Goal: Communication & Community: Answer question/provide support

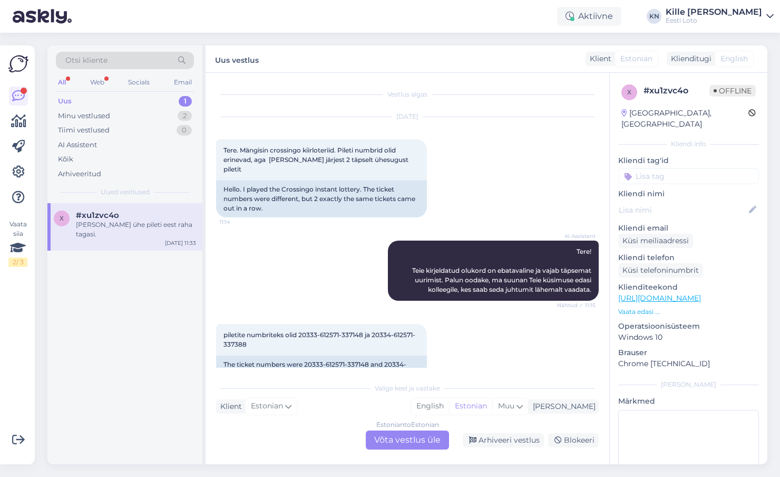
scroll to position [81, 0]
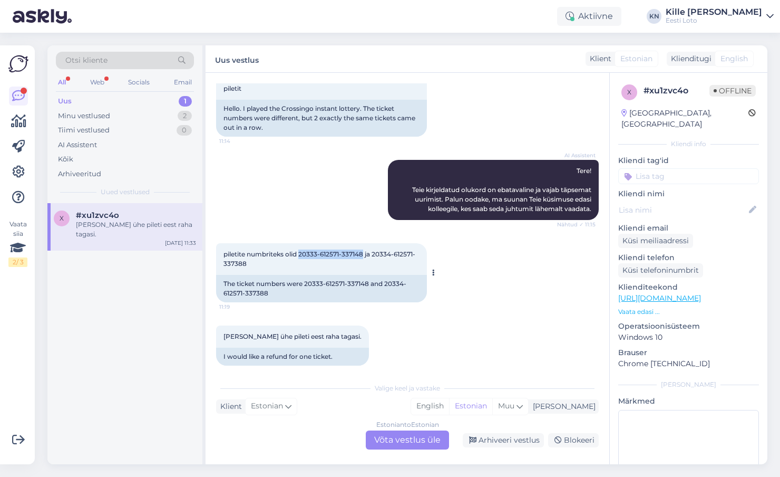
drag, startPoint x: 300, startPoint y: 244, endPoint x: 364, endPoint y: 242, distance: 63.8
click at [364, 250] on span "piletite numbriteks olid 20333-612571-337148 ja 20334-612571-337388" at bounding box center [320, 258] width 192 height 17
copy span "20333-612571-337148"
drag, startPoint x: 293, startPoint y: 254, endPoint x: 223, endPoint y: 255, distance: 70.1
click at [223, 255] on div "piletite numbriteks olid 20333-612571-337148 ja 20334-612571-337388 11:19" at bounding box center [321, 259] width 211 height 32
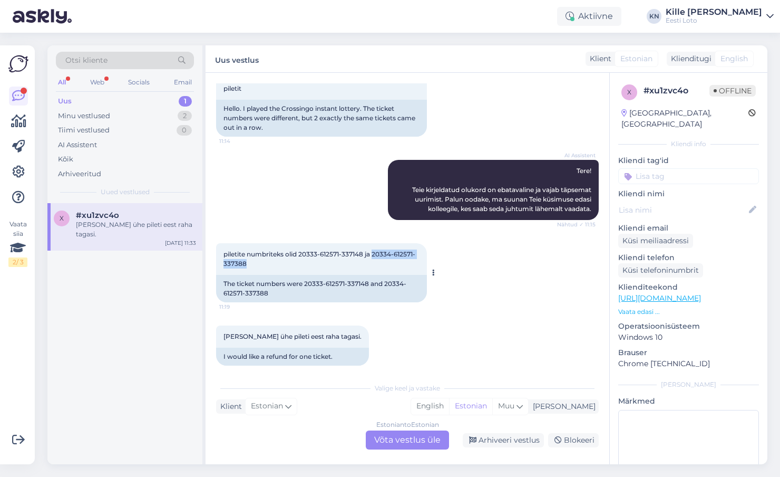
copy span "20334-612571-337388"
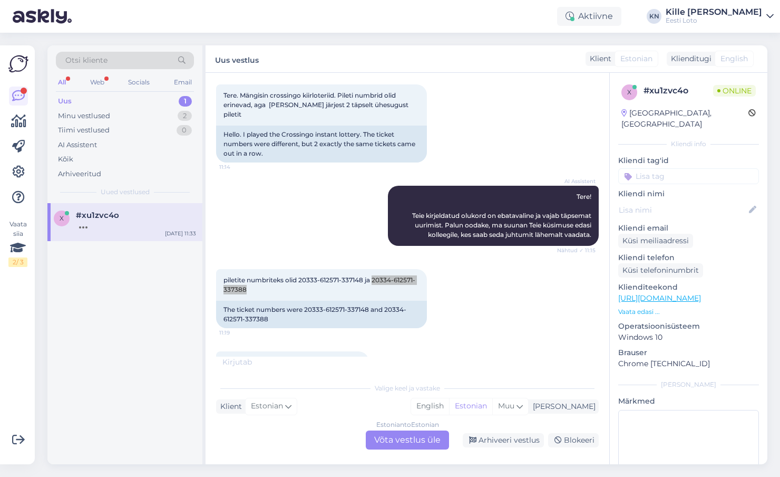
scroll to position [144, 0]
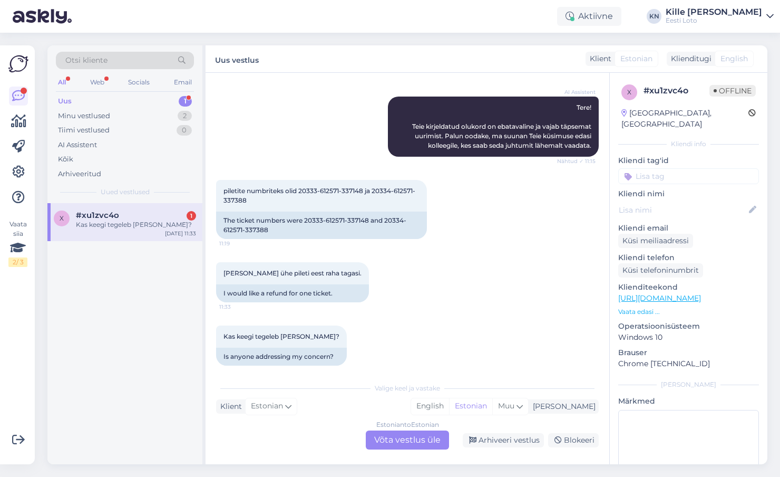
click at [391, 431] on div "Estonian to Estonian Võta vestlus üle" at bounding box center [407, 439] width 83 height 19
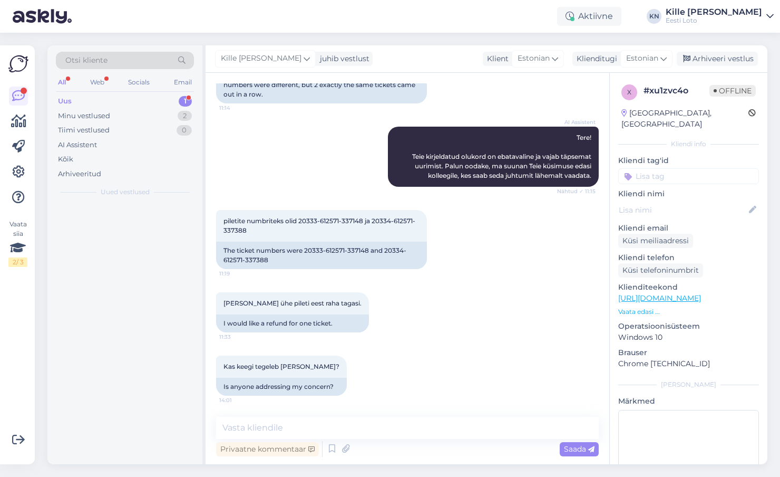
scroll to position [104, 0]
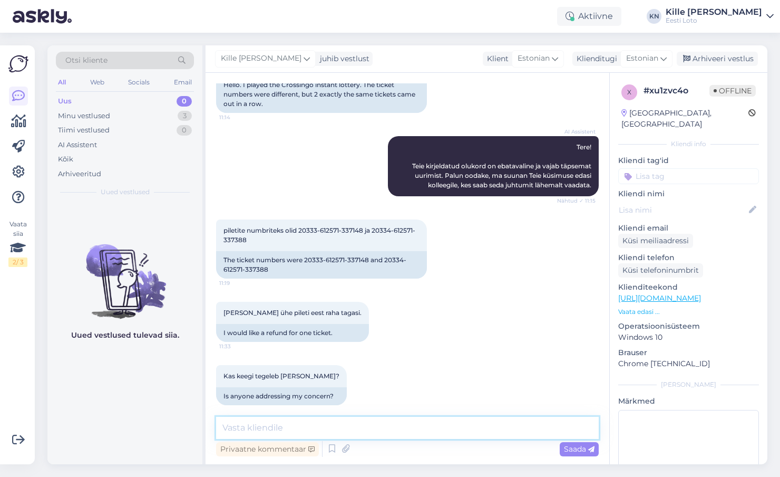
click at [366, 427] on textarea at bounding box center [407, 427] width 383 height 22
paste textarea "Meie e-kiirloterii teenust pakkuva partneri [PERSON_NAME] on kaotusega piletid …"
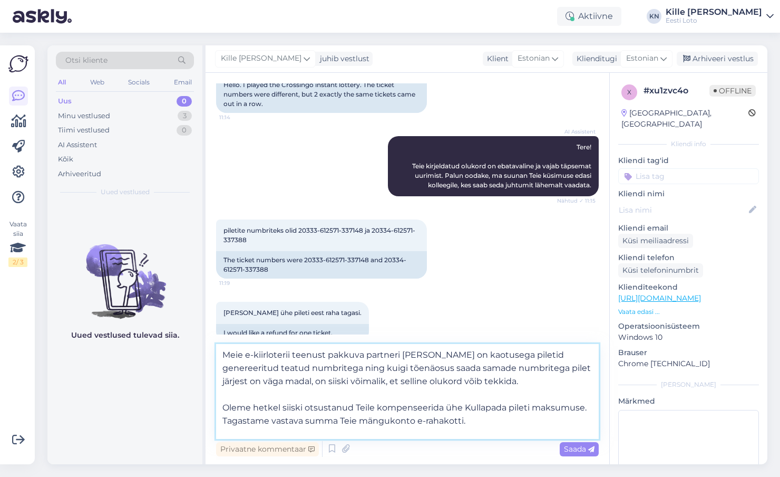
scroll to position [13, 0]
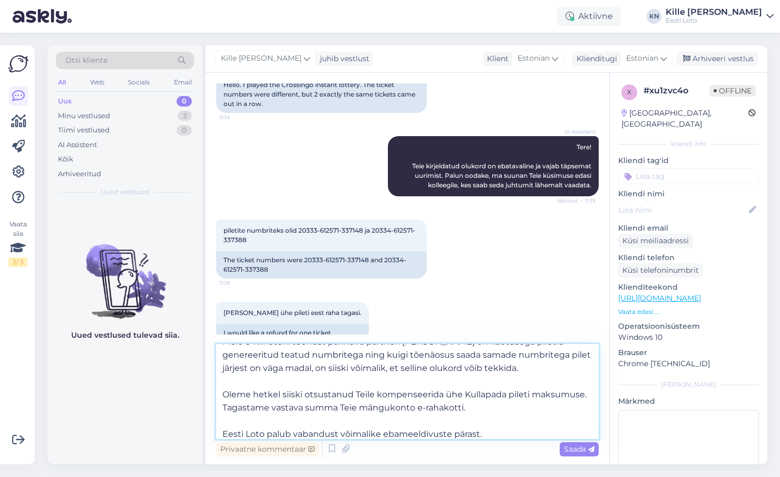
drag, startPoint x: 491, startPoint y: 411, endPoint x: 209, endPoint y: 377, distance: 284.5
click at [216, 377] on textarea "Meie e-kiirloterii teenust pakkuva partneri [PERSON_NAME] on kaotusega piletid …" at bounding box center [407, 391] width 383 height 95
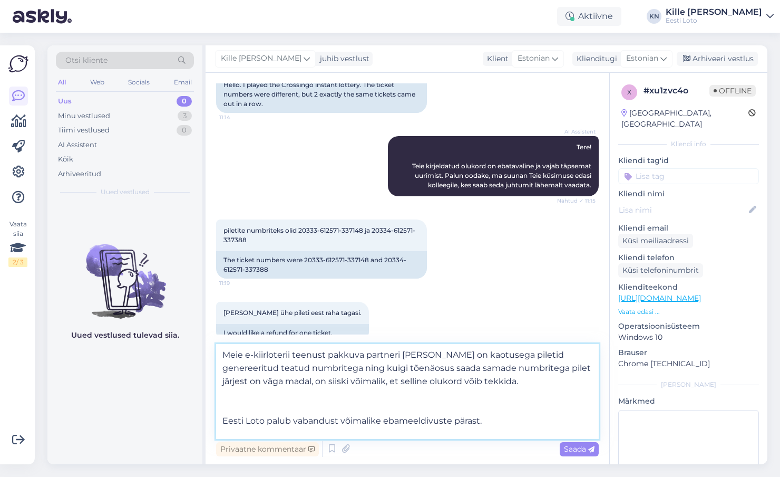
scroll to position [0, 0]
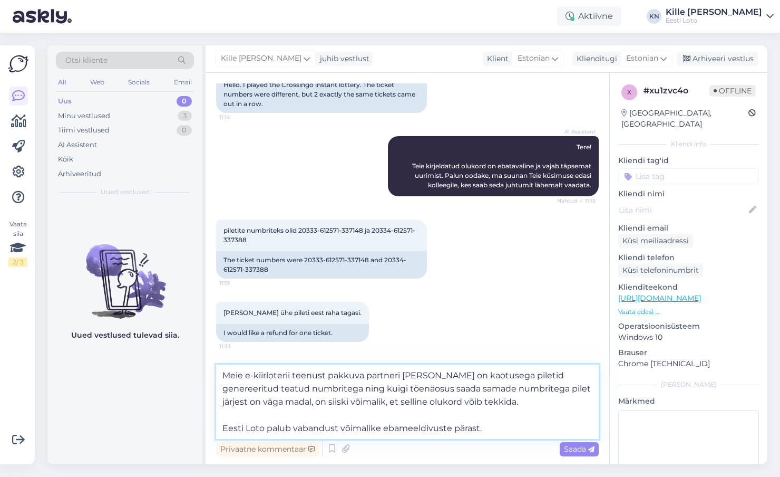
click at [296, 384] on textarea "Meie e-kiirloterii teenust pakkuva partneri [PERSON_NAME] on kaotusega piletid …" at bounding box center [407, 401] width 383 height 74
type textarea "Meie e-kiirloterii teenust pakkuva partneri [PERSON_NAME] on kaotusega piletid …"
click at [571, 450] on span "Saada" at bounding box center [579, 448] width 31 height 9
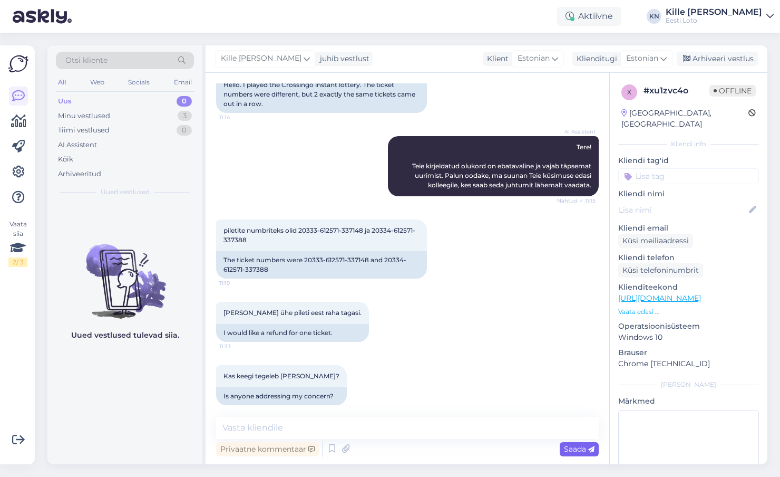
scroll to position [207, 0]
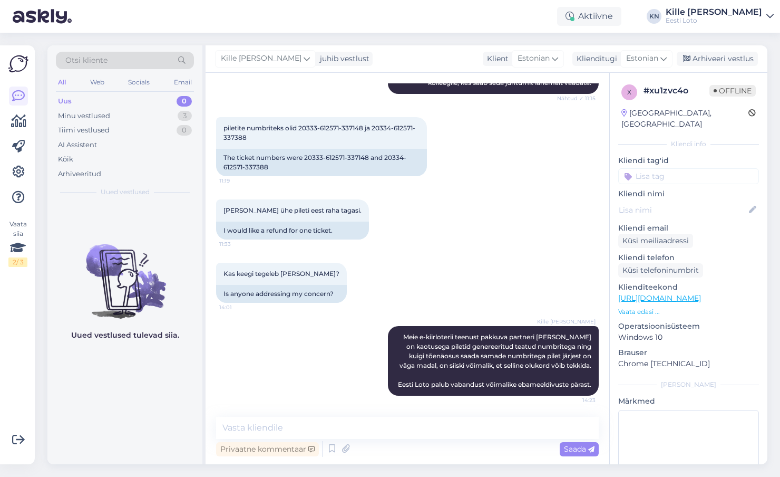
click at [694, 168] on input at bounding box center [688, 176] width 141 height 16
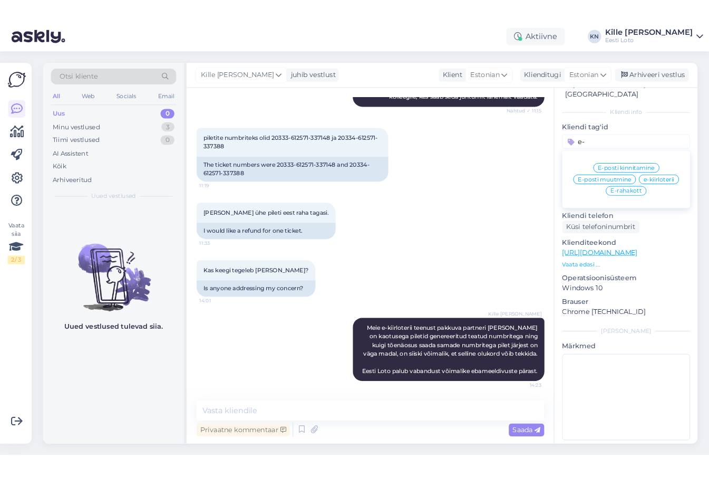
scroll to position [0, 0]
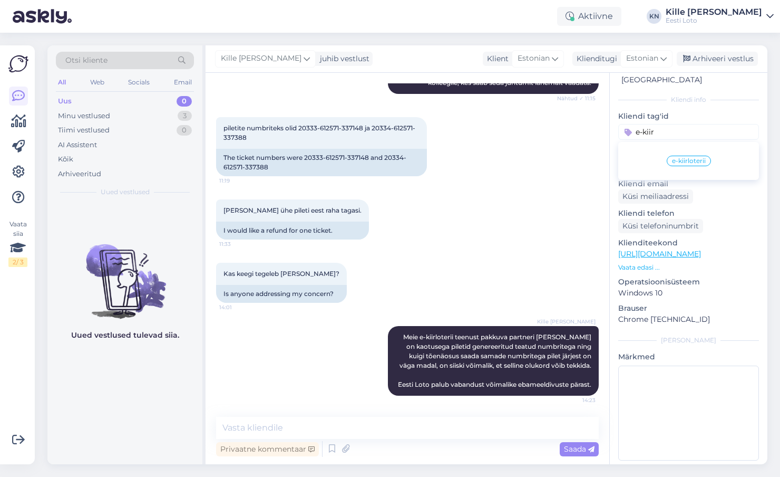
type input "e-kiir"
click at [698, 158] on span "e-kiirloterii" at bounding box center [689, 161] width 34 height 6
